Goal: Information Seeking & Learning: Learn about a topic

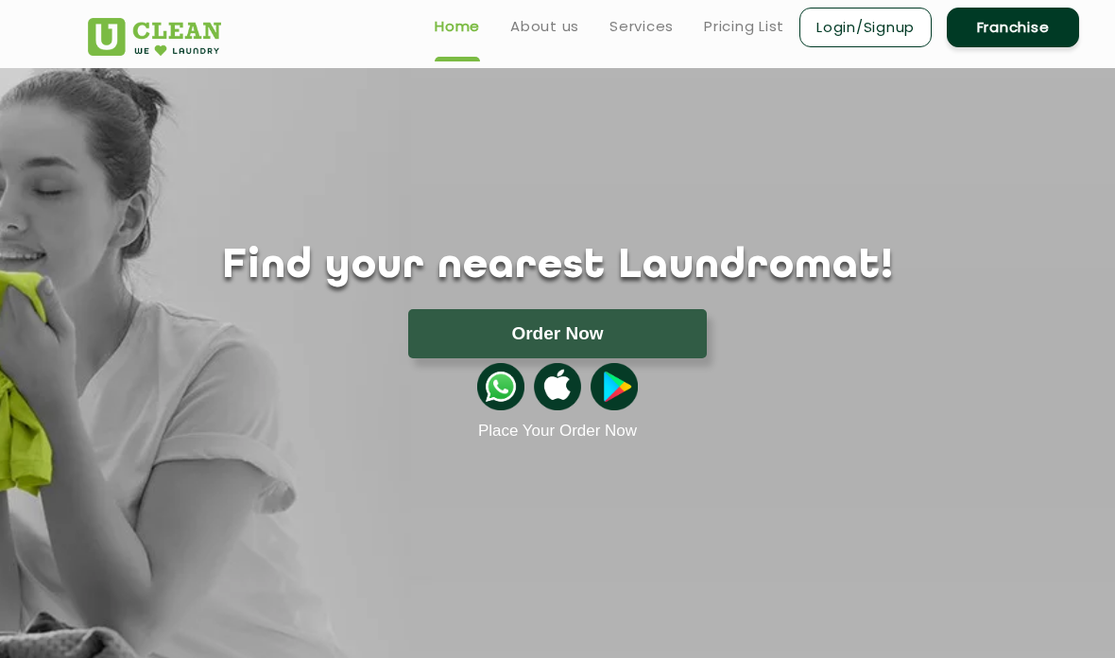
click at [445, 334] on button "Order Now" at bounding box center [557, 333] width 299 height 49
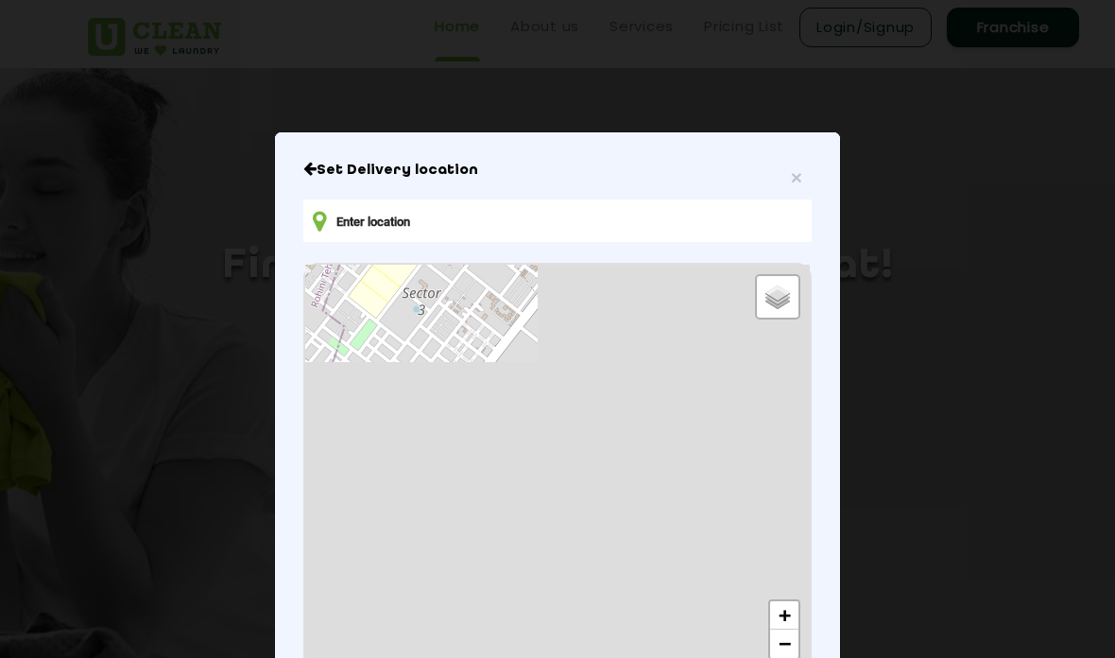
click at [366, 230] on input "text" at bounding box center [557, 220] width 509 height 43
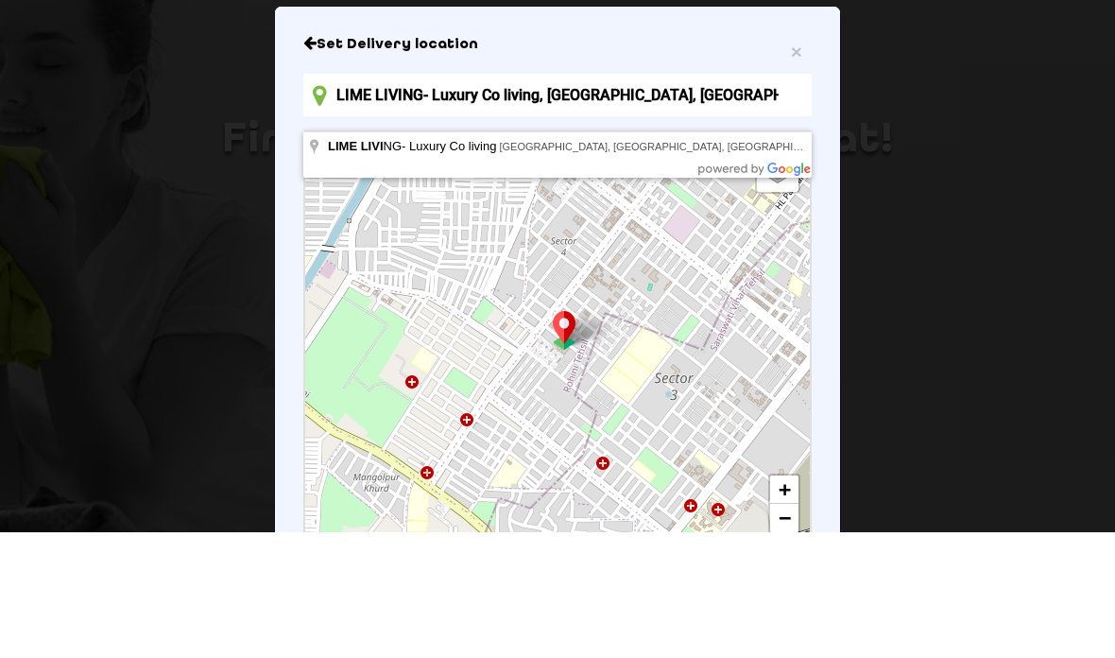
scroll to position [126, 0]
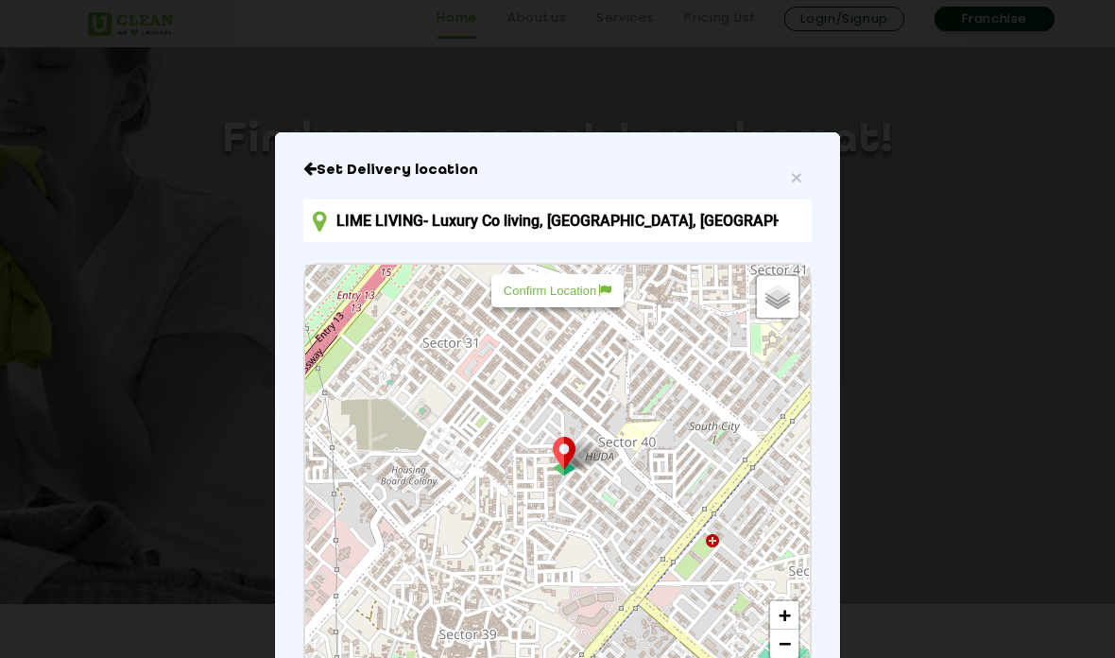
click at [734, 224] on input "LIME LIVING- Luxury Co living, [GEOGRAPHIC_DATA], [GEOGRAPHIC_DATA], [GEOGRAPHI…" at bounding box center [557, 220] width 509 height 43
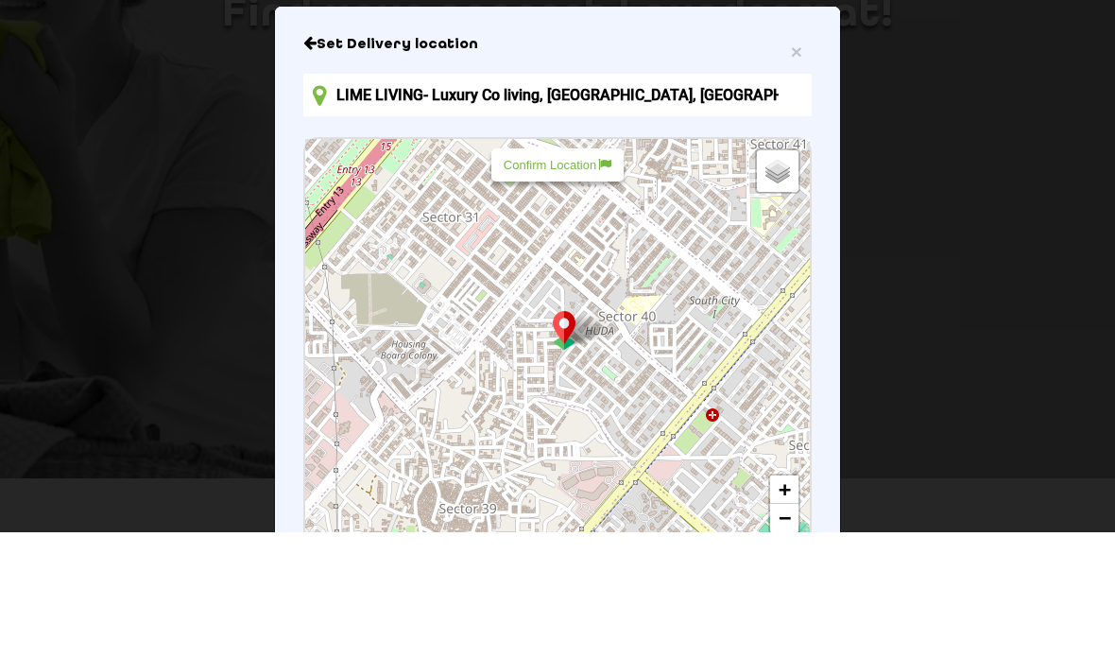
click at [736, 199] on input "LIME LIVING- Luxury Co living, [GEOGRAPHIC_DATA], [GEOGRAPHIC_DATA], [GEOGRAPHI…" at bounding box center [557, 220] width 509 height 43
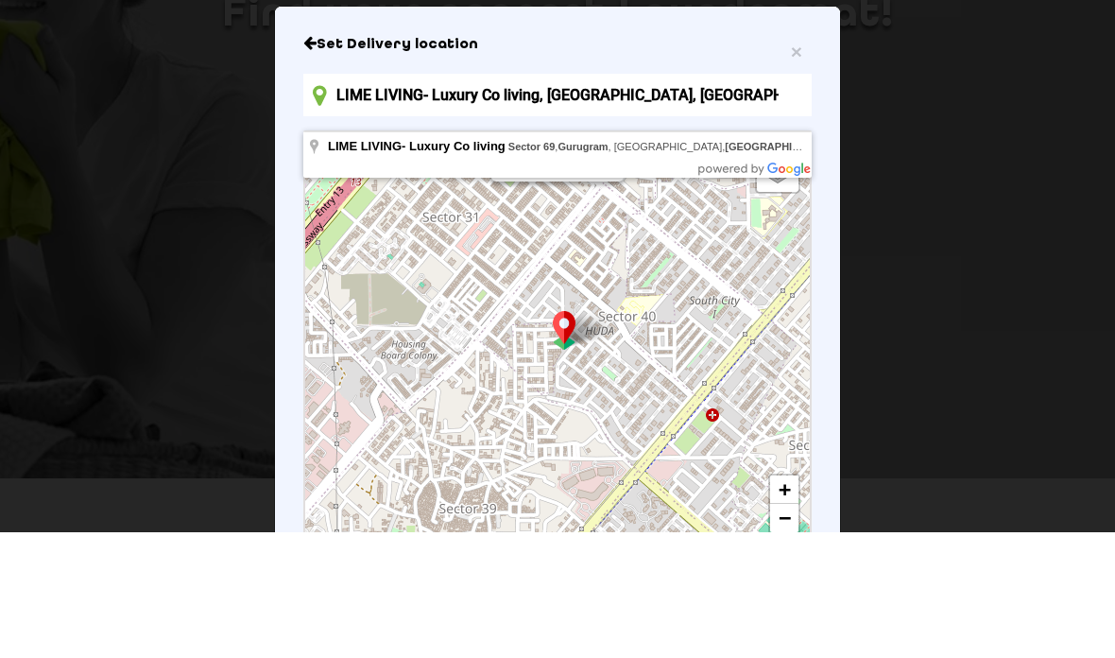
type input "LIME LIVING- Luxury Co living, [GEOGRAPHIC_DATA], [GEOGRAPHIC_DATA], [GEOGRAPHI…"
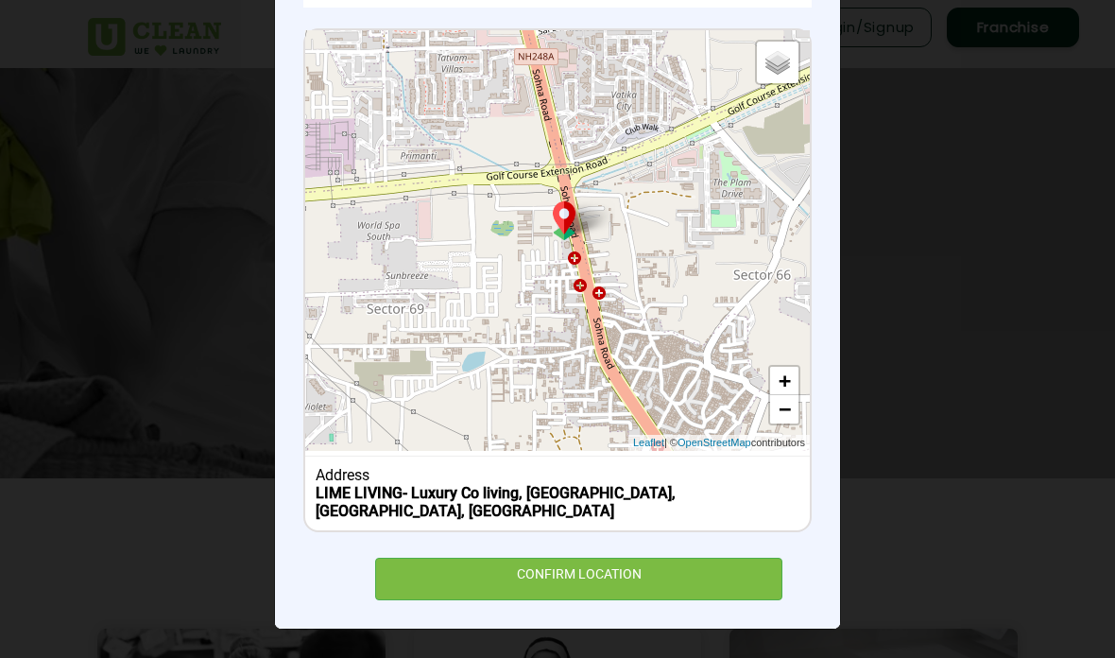
scroll to position [231, 0]
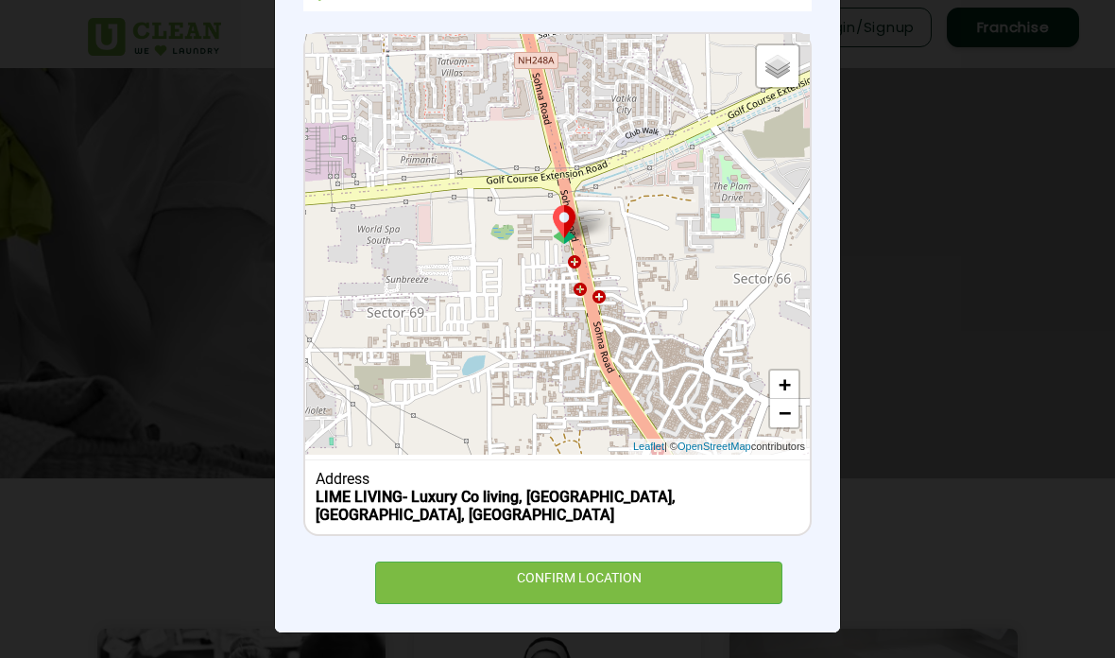
click at [692, 581] on div "CONFIRM LOCATION" at bounding box center [578, 582] width 407 height 43
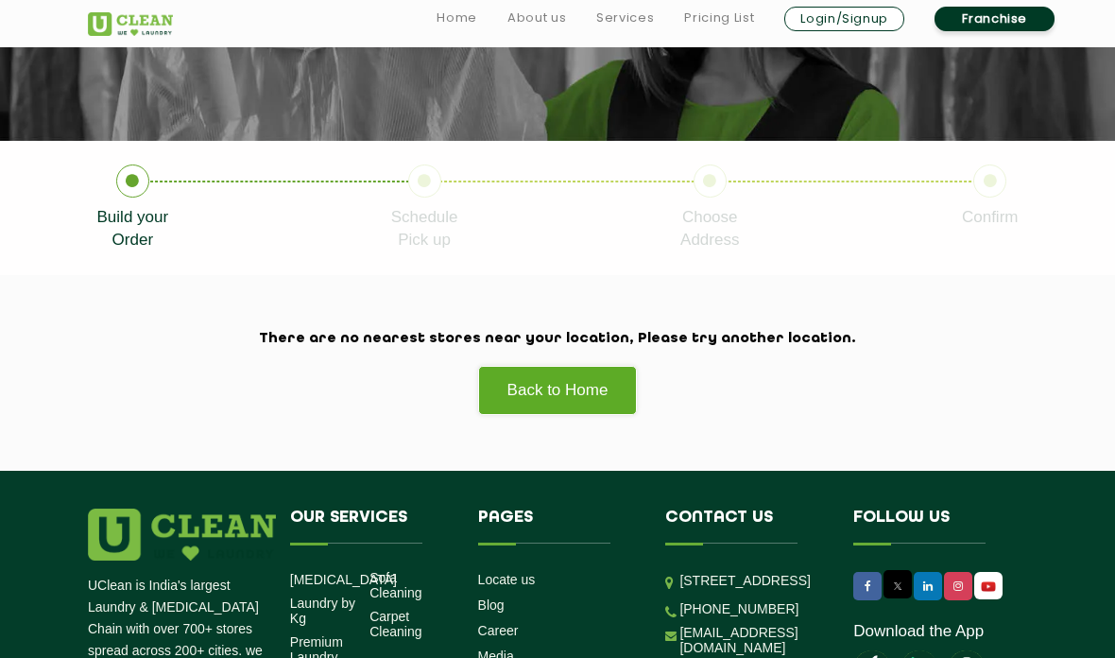
scroll to position [233, 0]
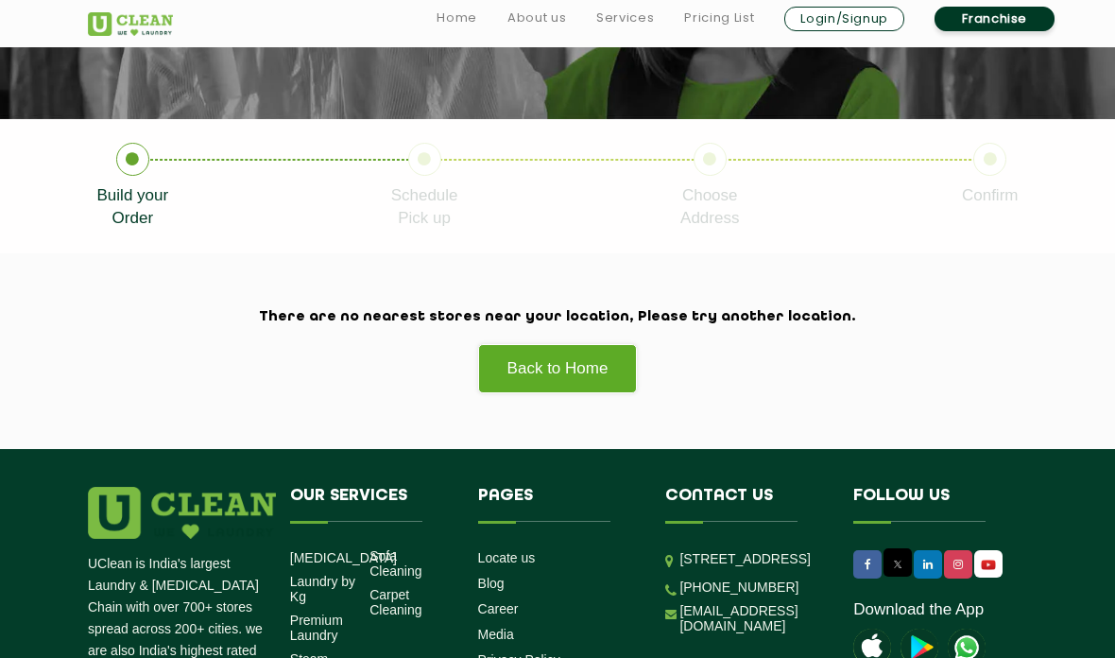
click at [135, 172] on icon at bounding box center [132, 159] width 33 height 33
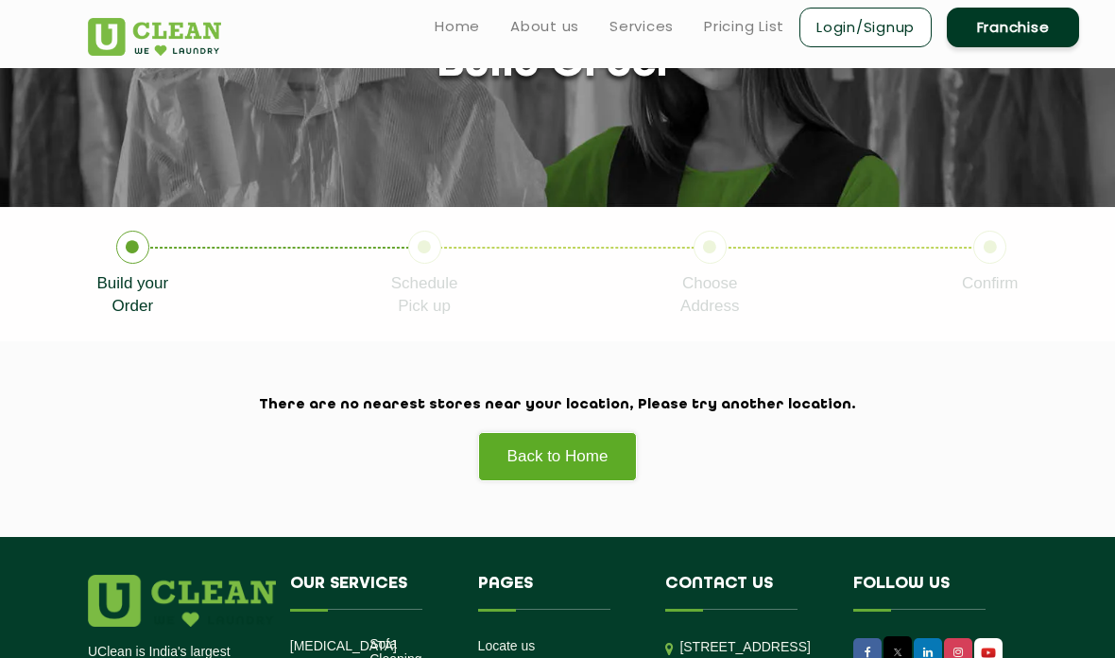
scroll to position [0, 0]
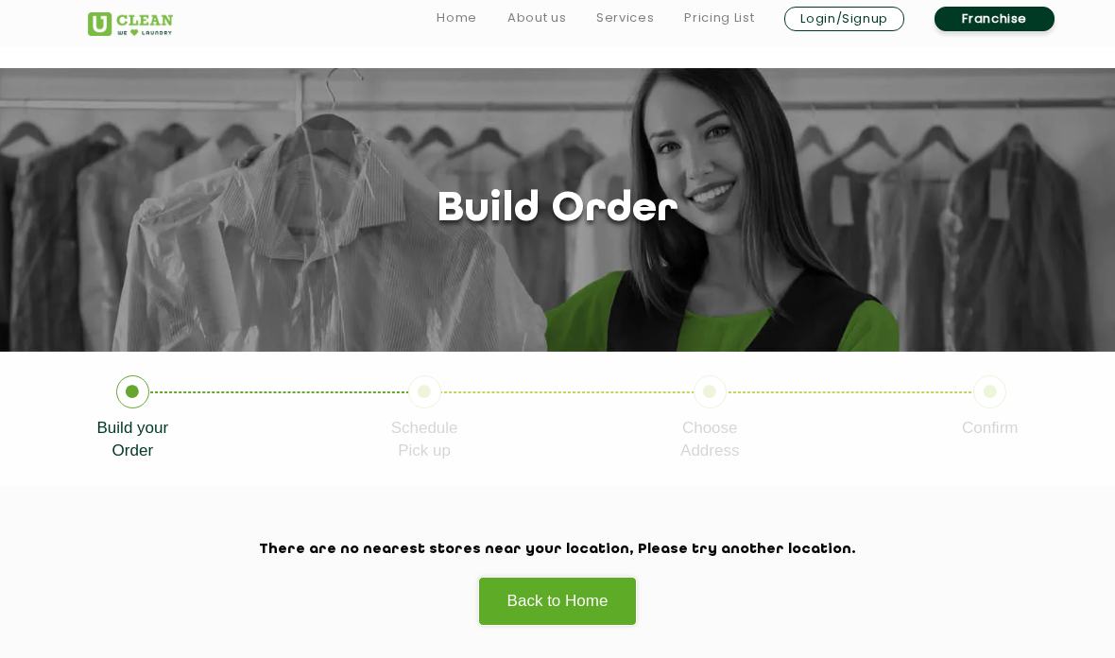
click at [706, 28] on link "Pricing List" at bounding box center [719, 18] width 70 height 23
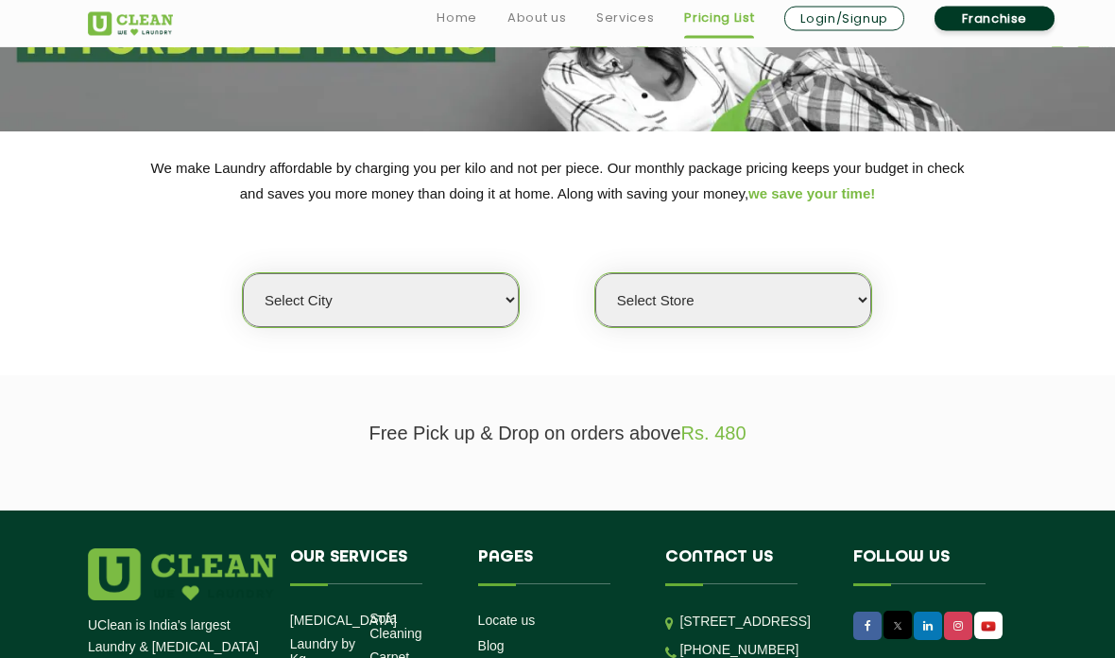
scroll to position [243, 0]
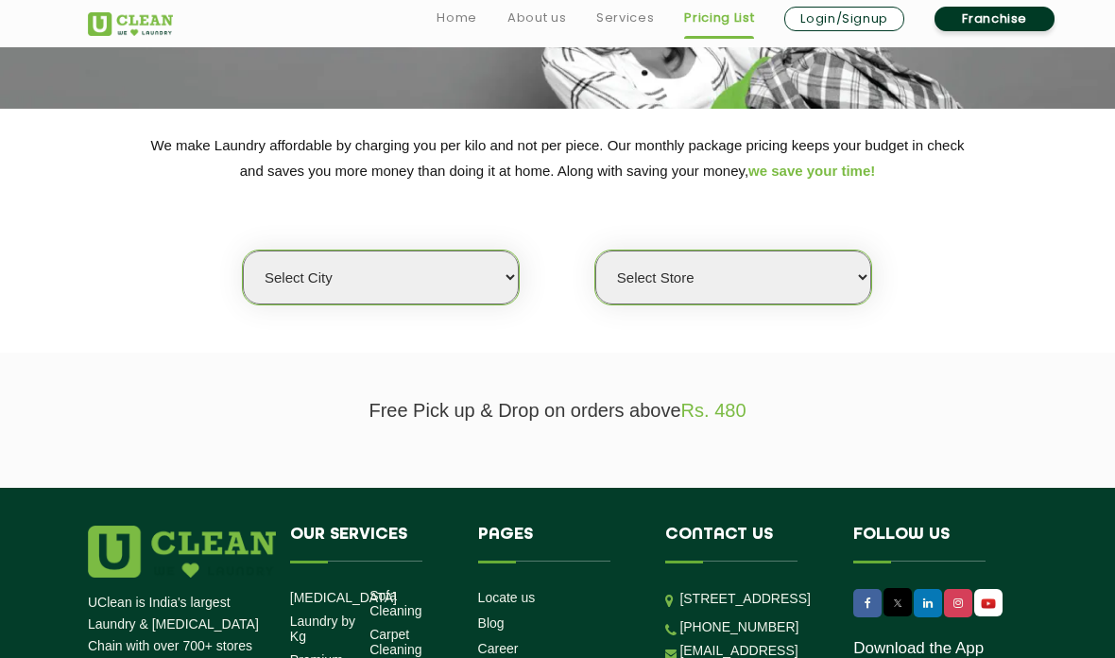
click at [276, 258] on select "Select city [GEOGRAPHIC_DATA] [GEOGRAPHIC_DATA] [GEOGRAPHIC_DATA] [GEOGRAPHIC_D…" at bounding box center [381, 277] width 276 height 54
select select "2"
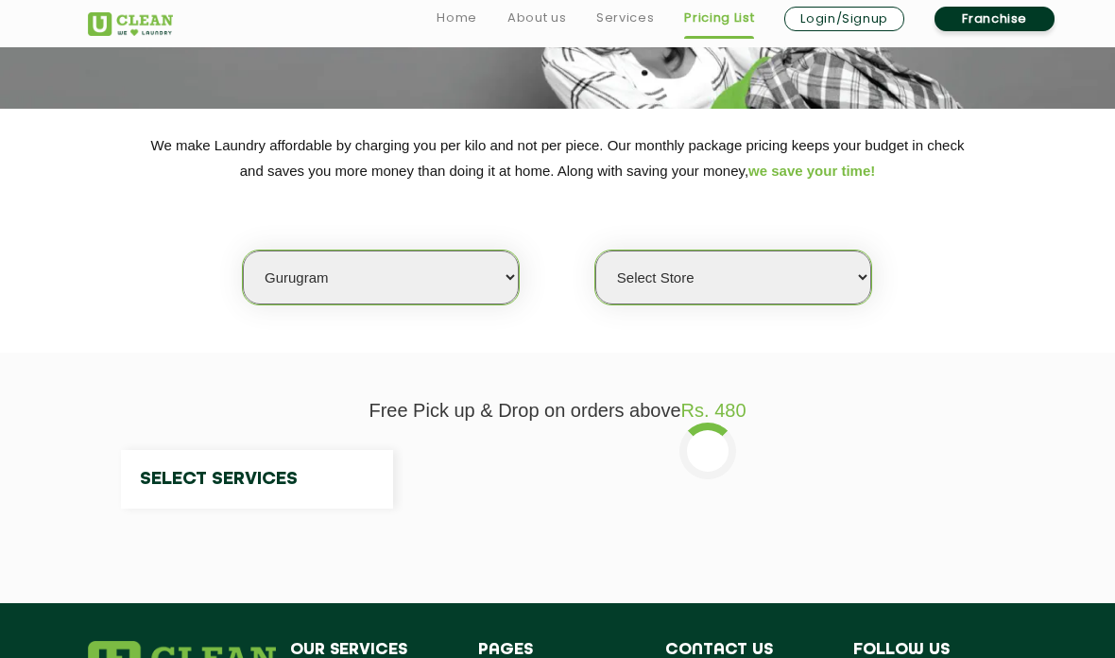
click at [794, 268] on select "Select Store" at bounding box center [734, 277] width 276 height 54
click at [790, 269] on select "Select Store" at bounding box center [734, 277] width 276 height 54
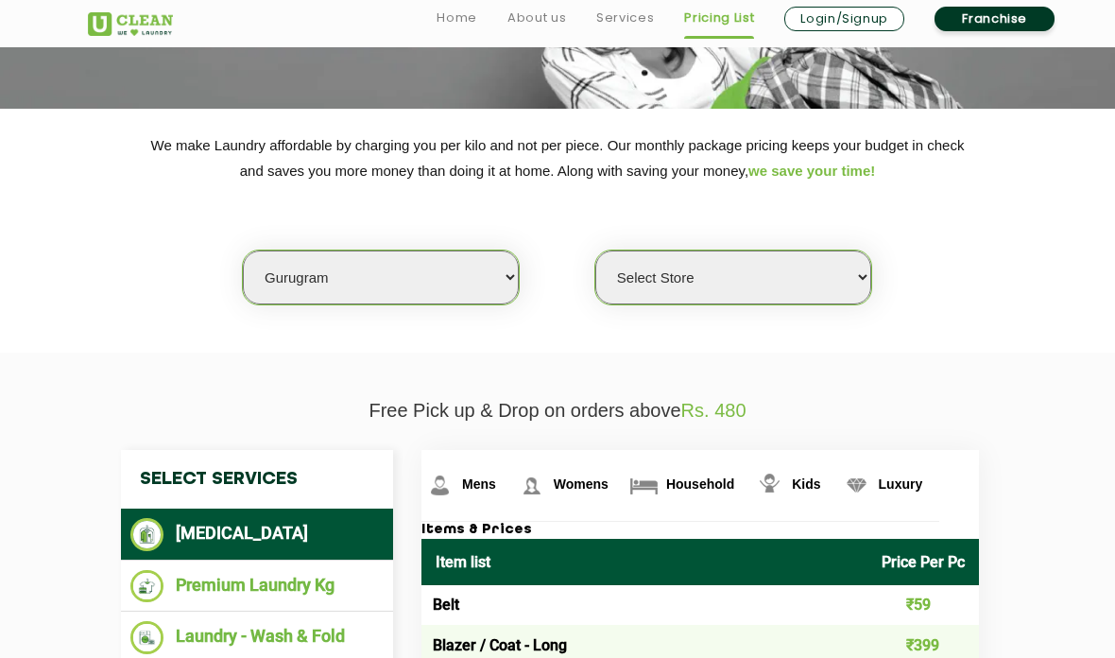
select select "177"
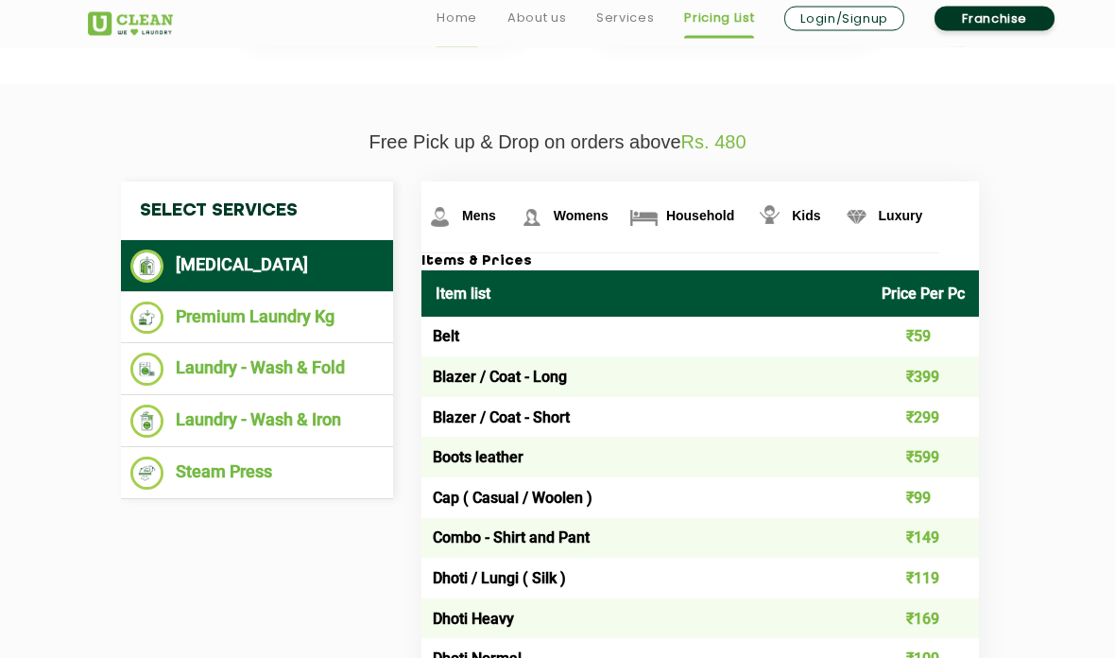
scroll to position [511, 0]
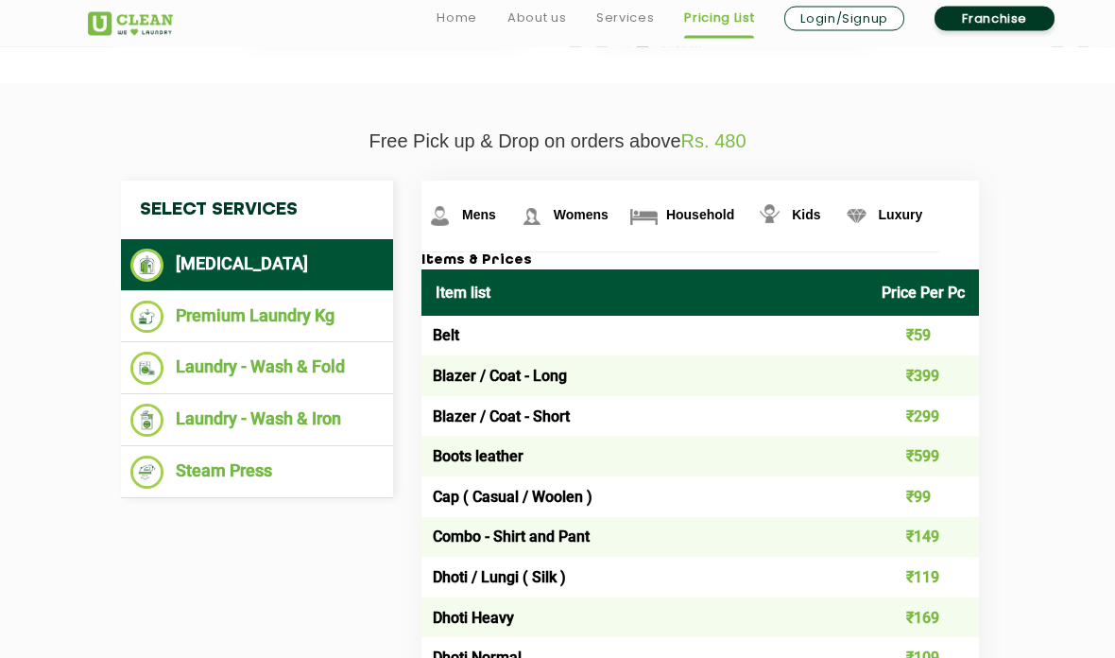
click at [219, 365] on li "Laundry - Wash & Fold" at bounding box center [256, 369] width 253 height 33
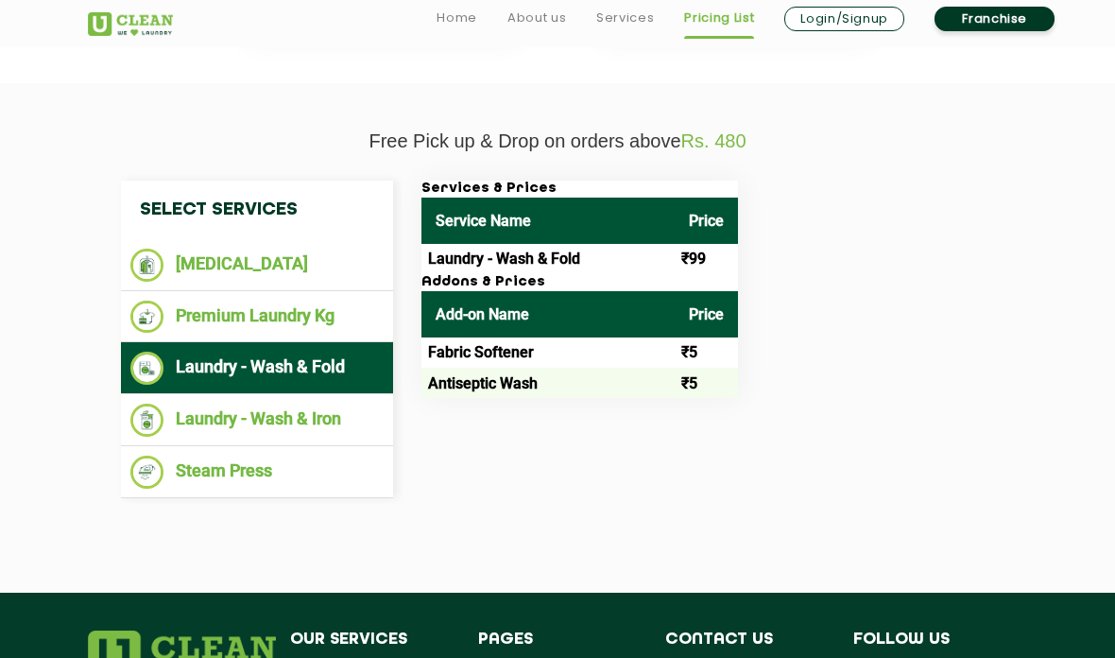
click at [185, 404] on li "Laundry - Wash & Iron" at bounding box center [256, 420] width 253 height 33
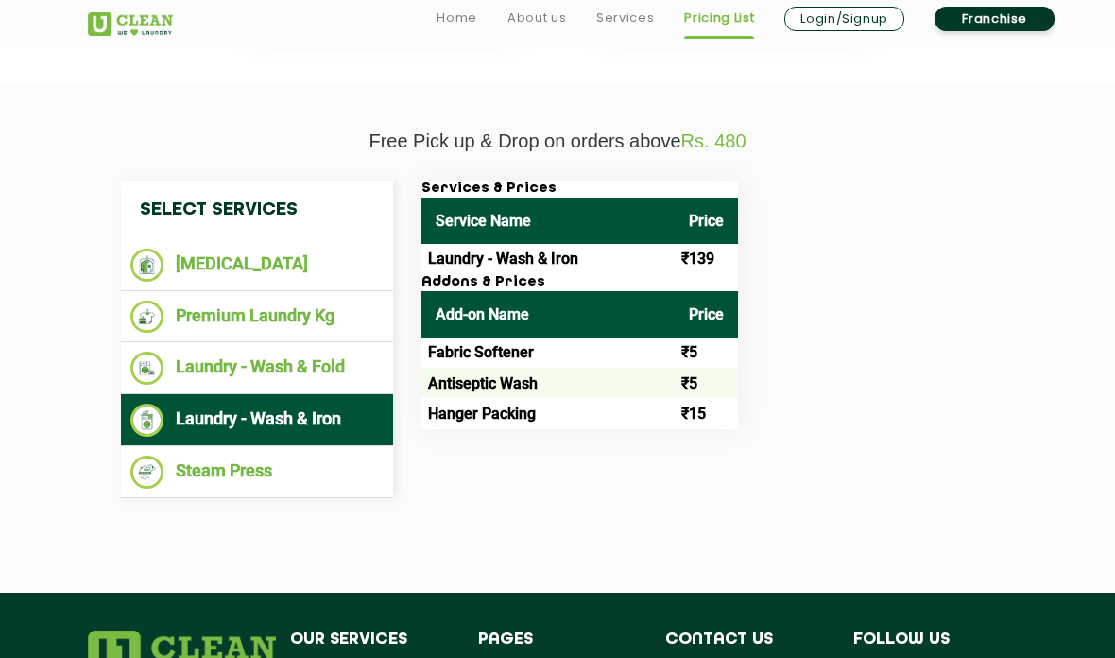
click at [210, 371] on li "Laundry - Wash & Fold" at bounding box center [256, 368] width 253 height 33
